Goal: Task Accomplishment & Management: Manage account settings

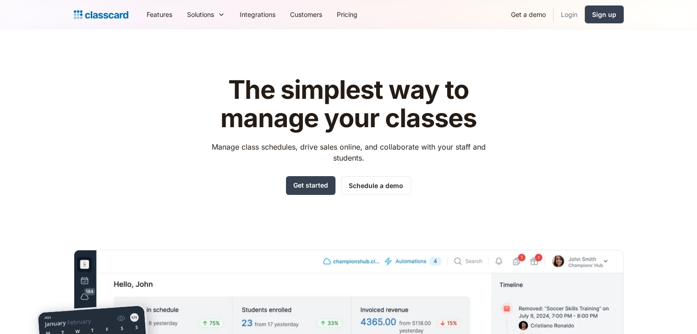
click at [567, 8] on link "Login" at bounding box center [568, 14] width 31 height 21
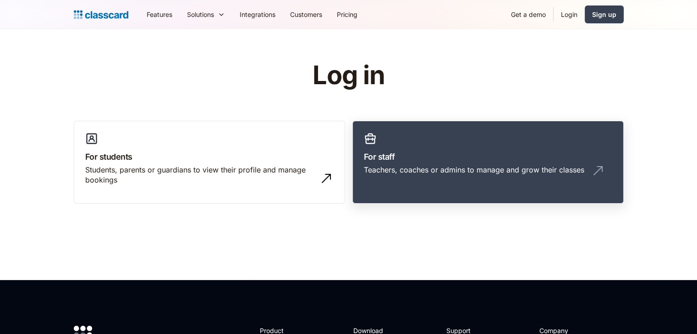
click at [398, 146] on link "For staff Teachers, coaches or admins to manage and grow their classes" at bounding box center [487, 162] width 271 height 83
